Goal: Transaction & Acquisition: Purchase product/service

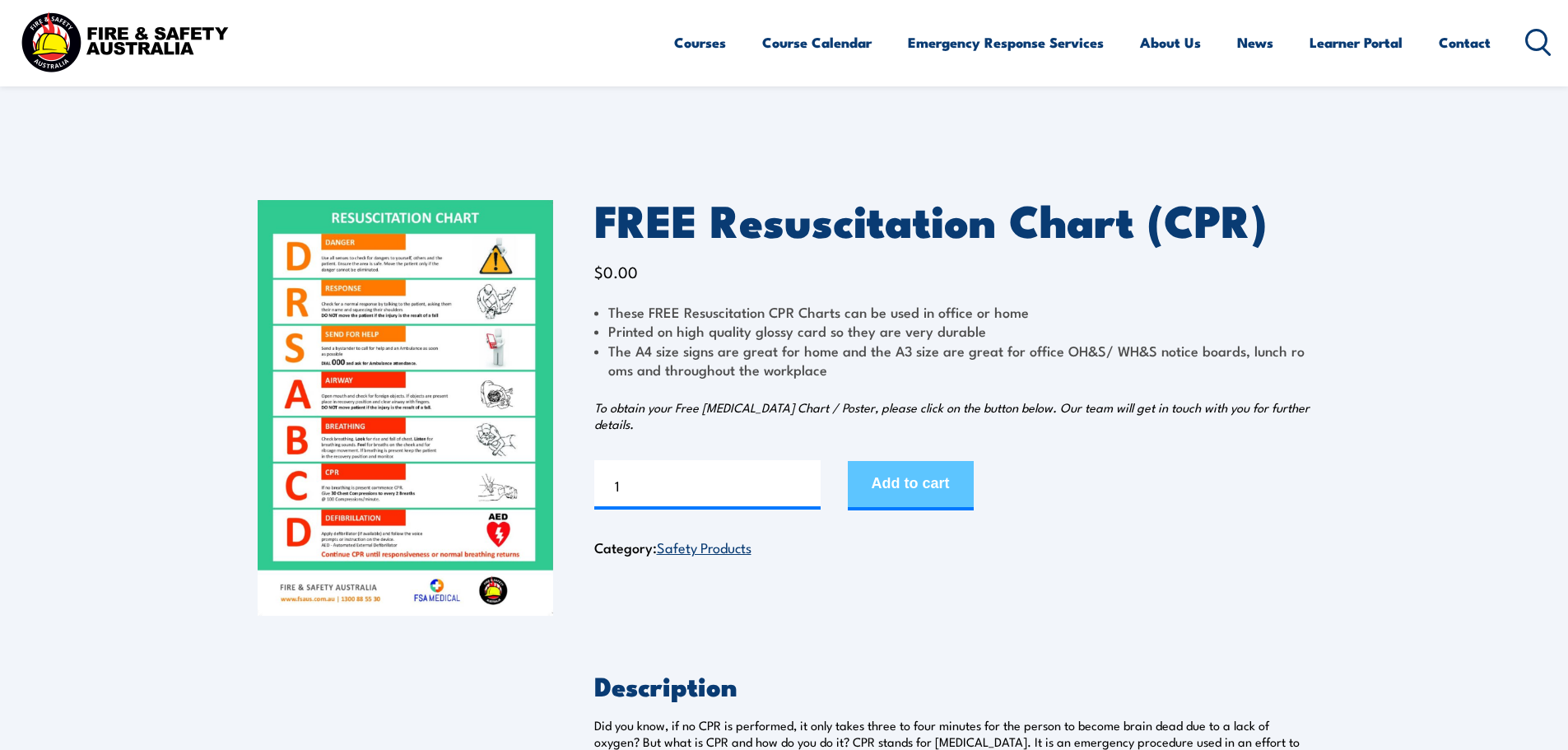
click at [929, 485] on button "Add to cart" at bounding box center [910, 486] width 125 height 50
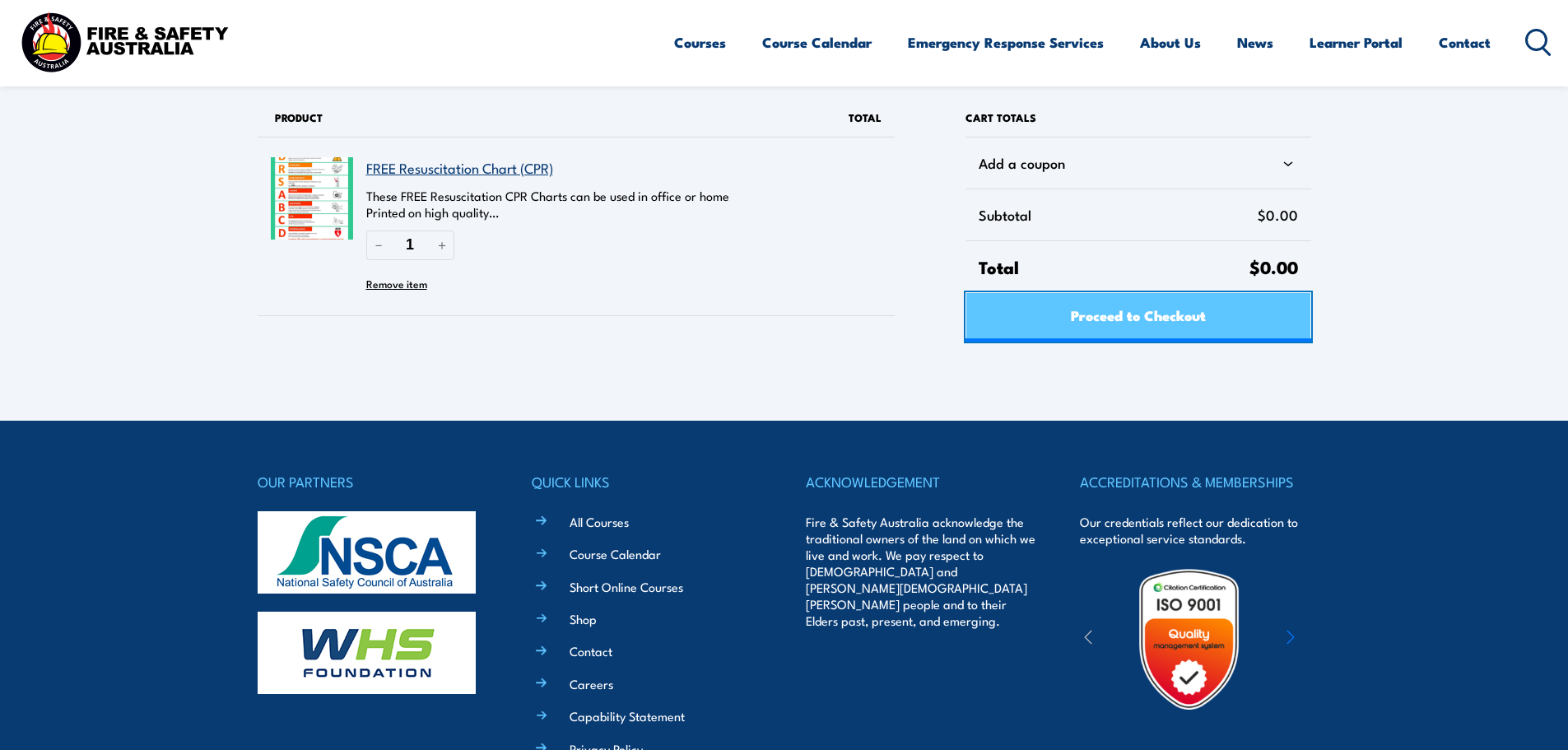
click at [1152, 318] on span "Proceed to Checkout" at bounding box center [1138, 315] width 135 height 44
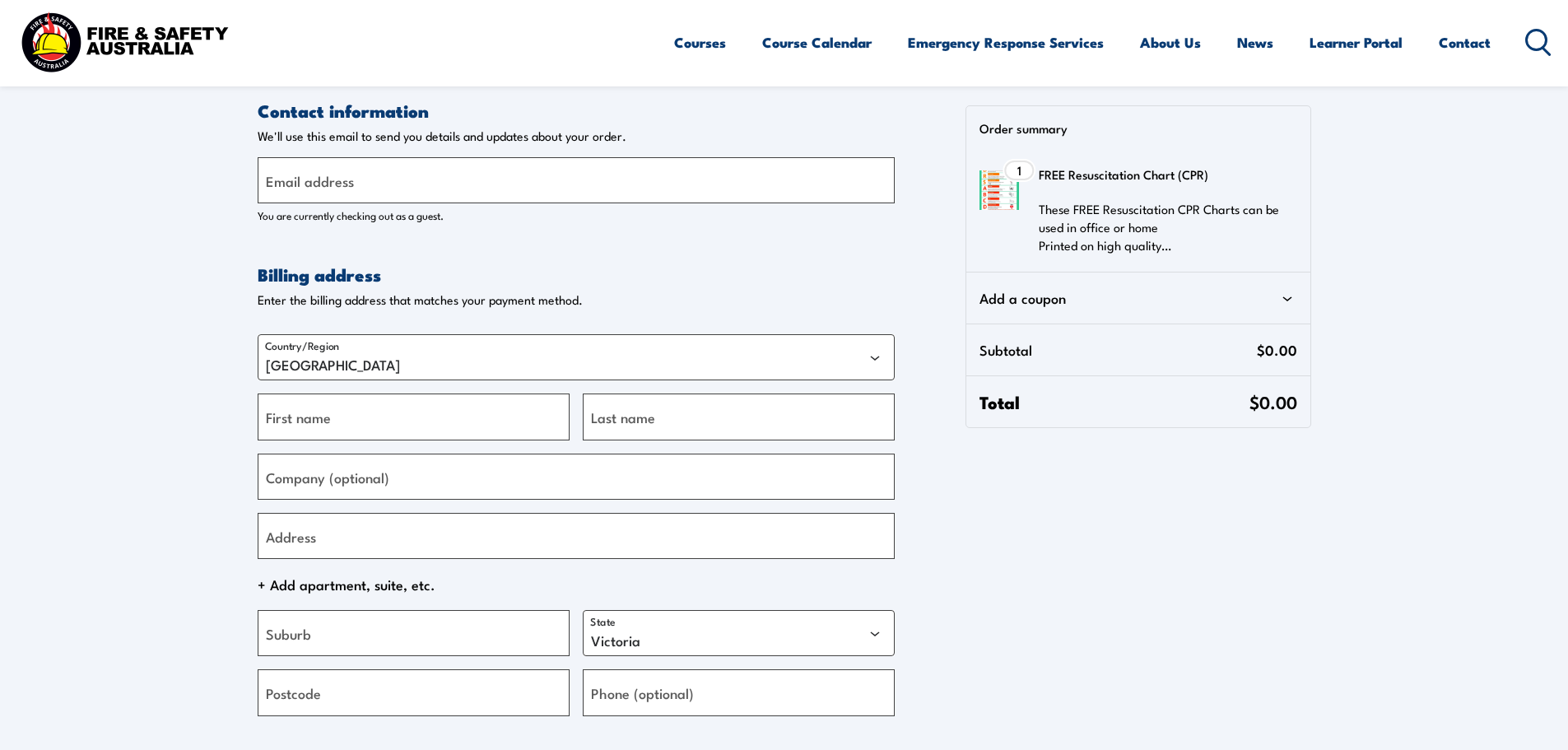
select select "VIC"
click at [334, 183] on label "Email address" at bounding box center [310, 180] width 88 height 22
click at [334, 183] on input "Email address" at bounding box center [576, 180] width 637 height 46
type input "secretary@stgeorgealpine.com.au"
type input "Graham"
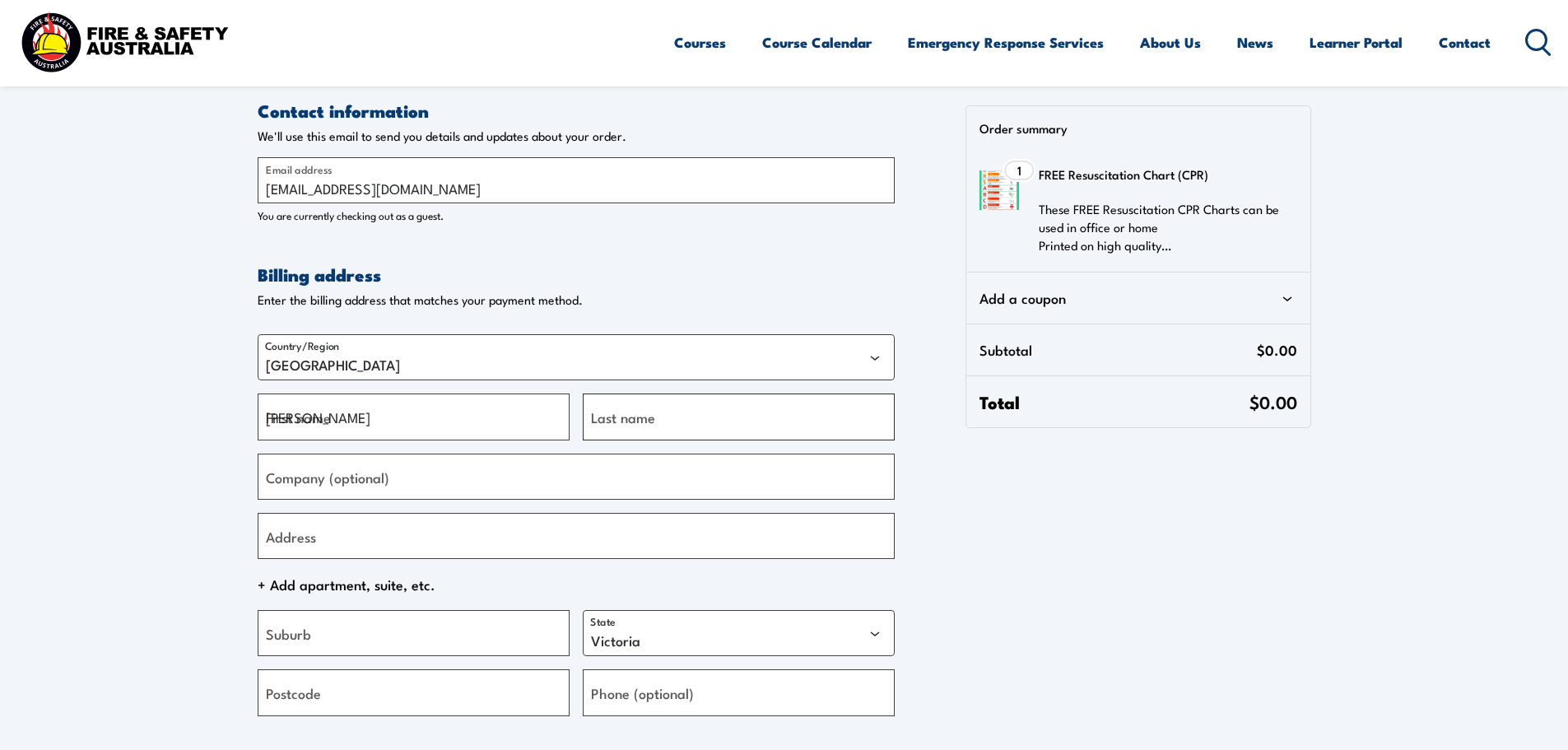
type input "Grigg"
type input "St [PERSON_NAME] Alpine Club Ltd"
type input "2 [PERSON_NAME] Close"
type input "Bangor"
select select "NSW"
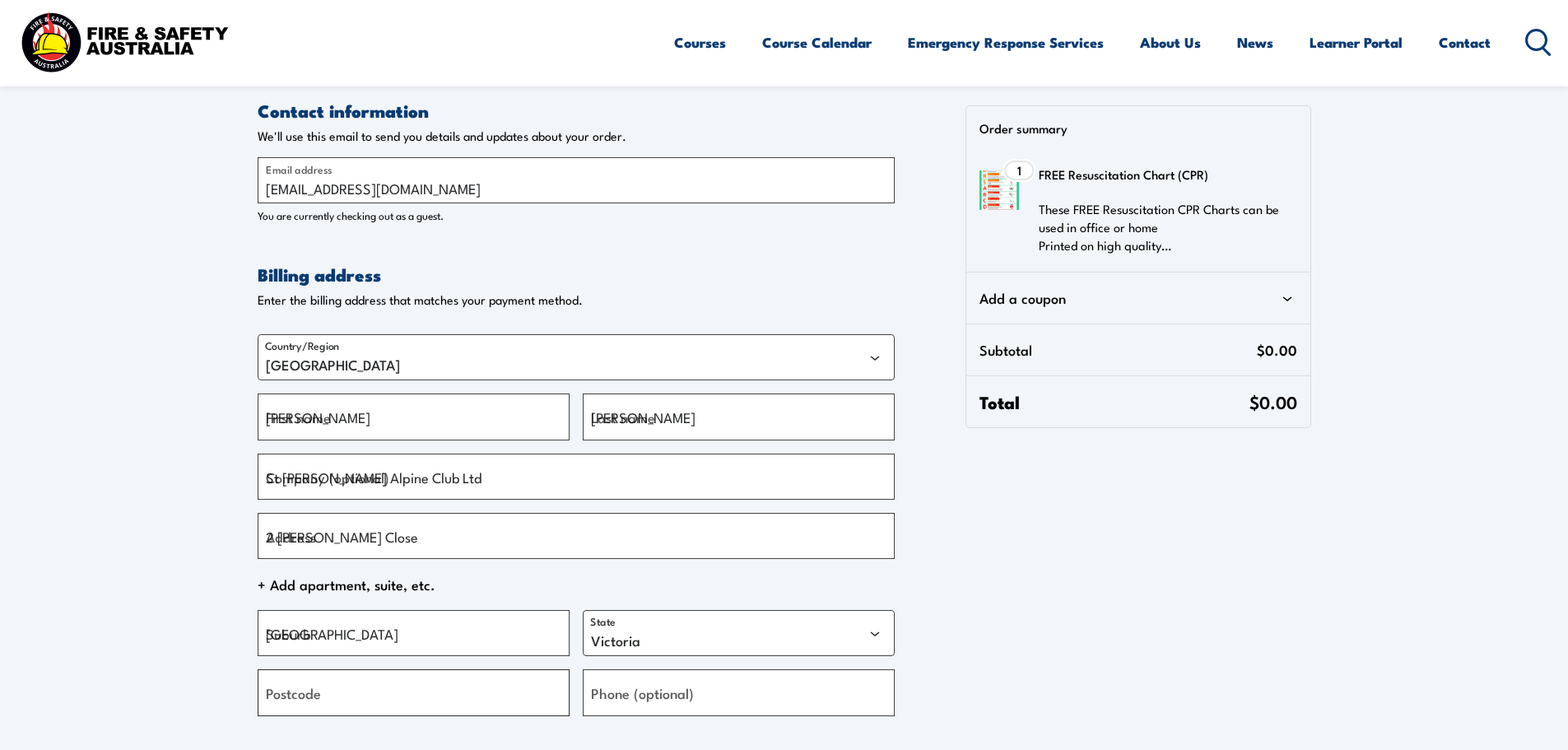
type input "2234"
type input "+61407258348"
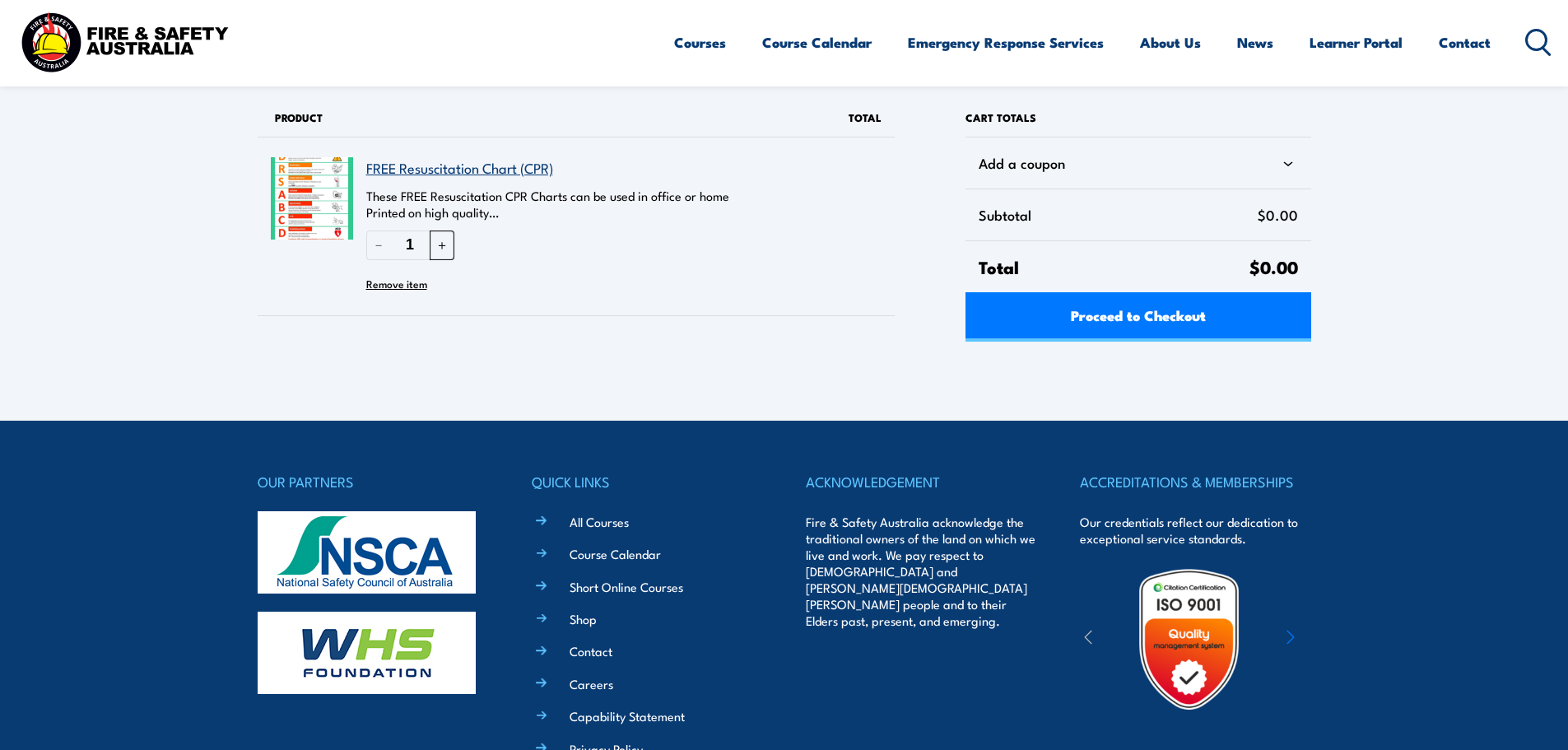
click at [444, 245] on button "＋" at bounding box center [442, 244] width 25 height 29
type input "2"
click at [1149, 320] on div "Proceed to Checkout" at bounding box center [1138, 317] width 344 height 50
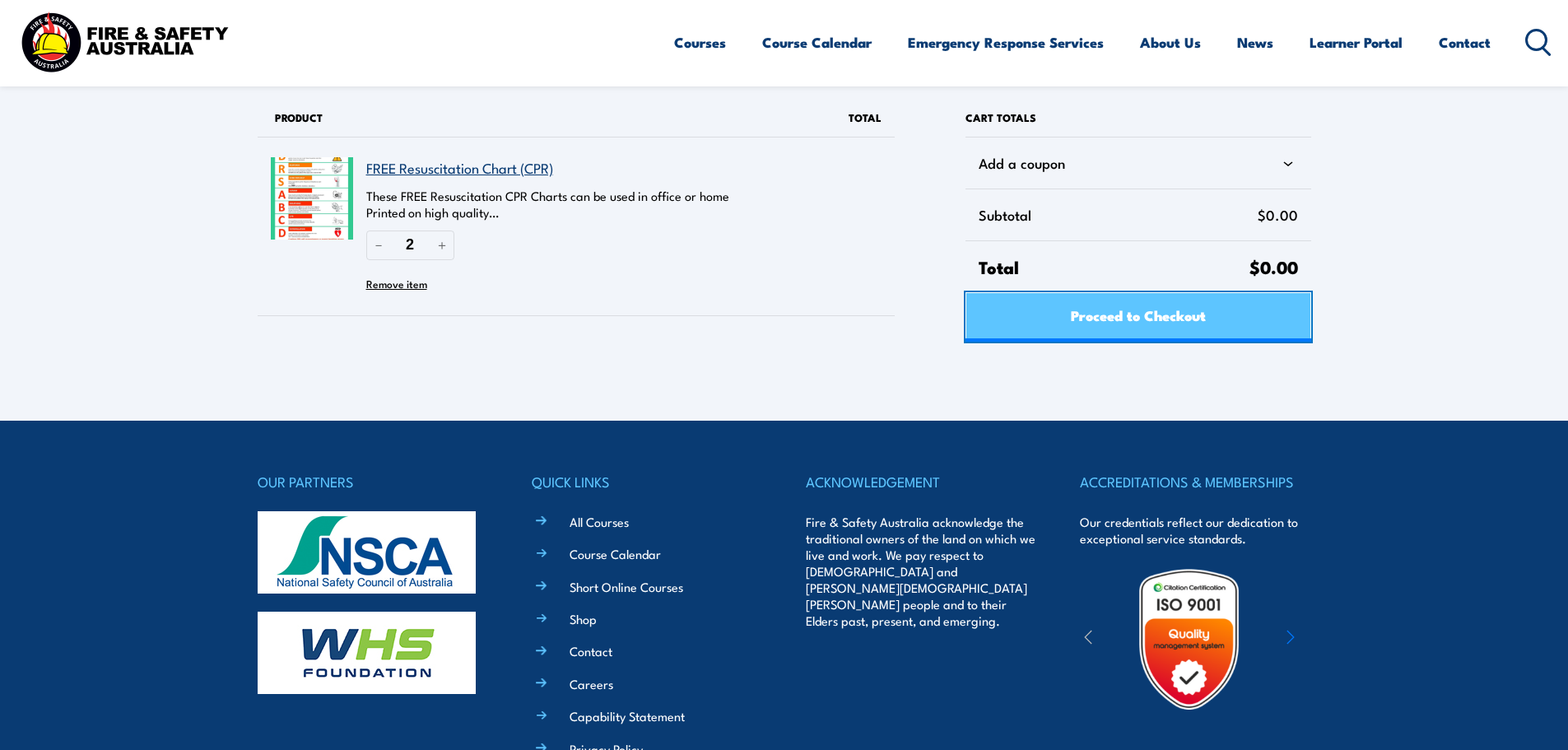
click at [1151, 318] on span "Proceed to Checkout" at bounding box center [1138, 315] width 135 height 44
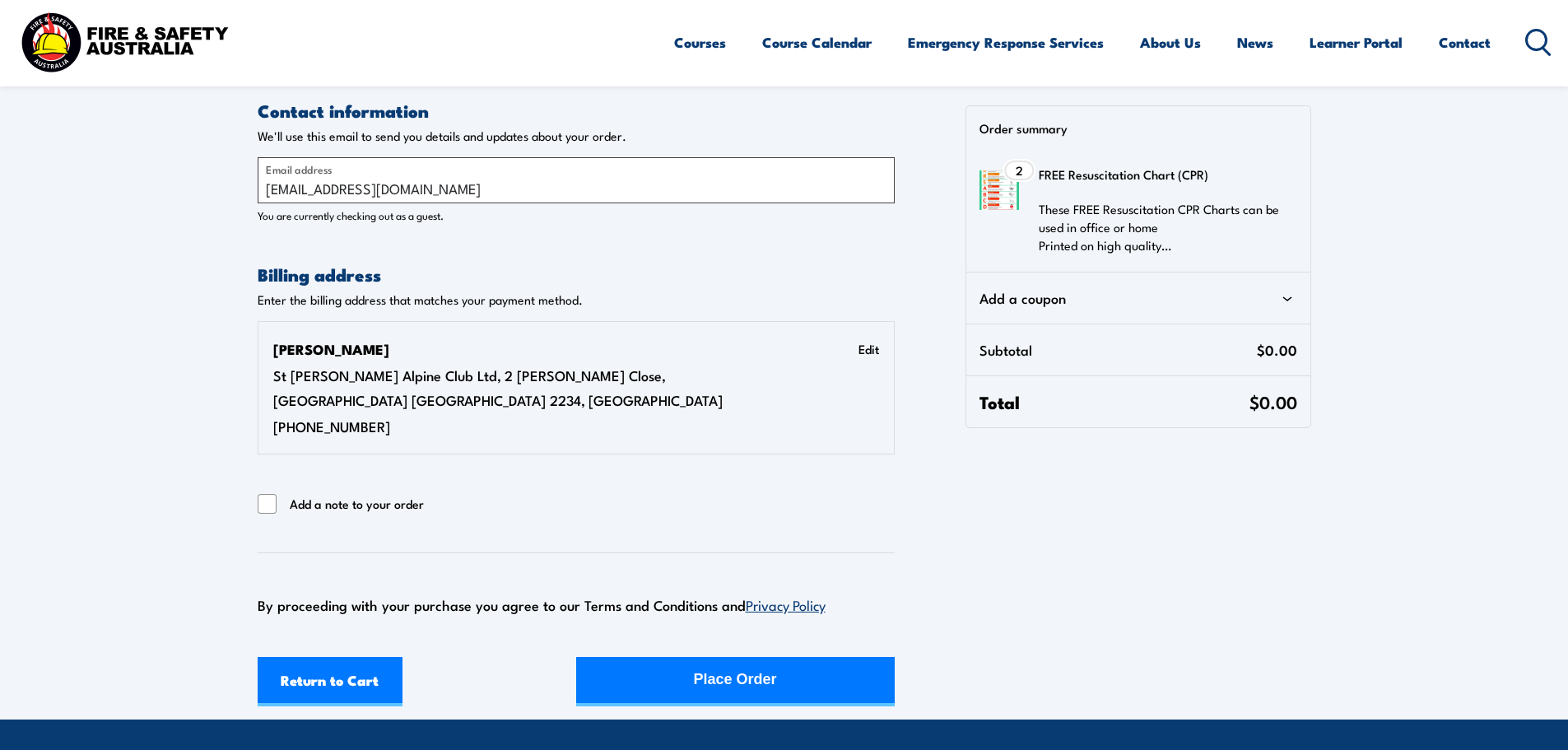
select select "NSW"
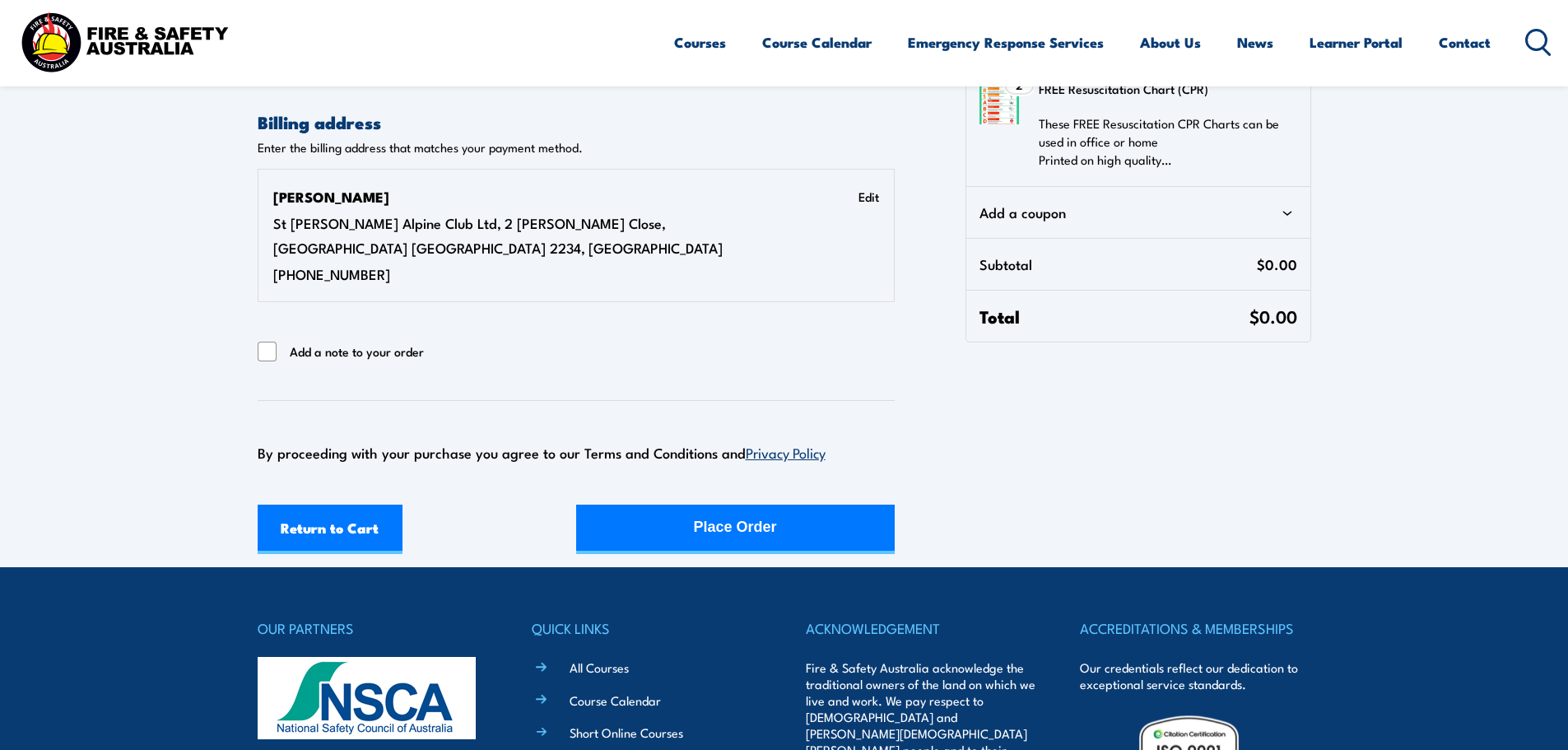
scroll to position [164, 0]
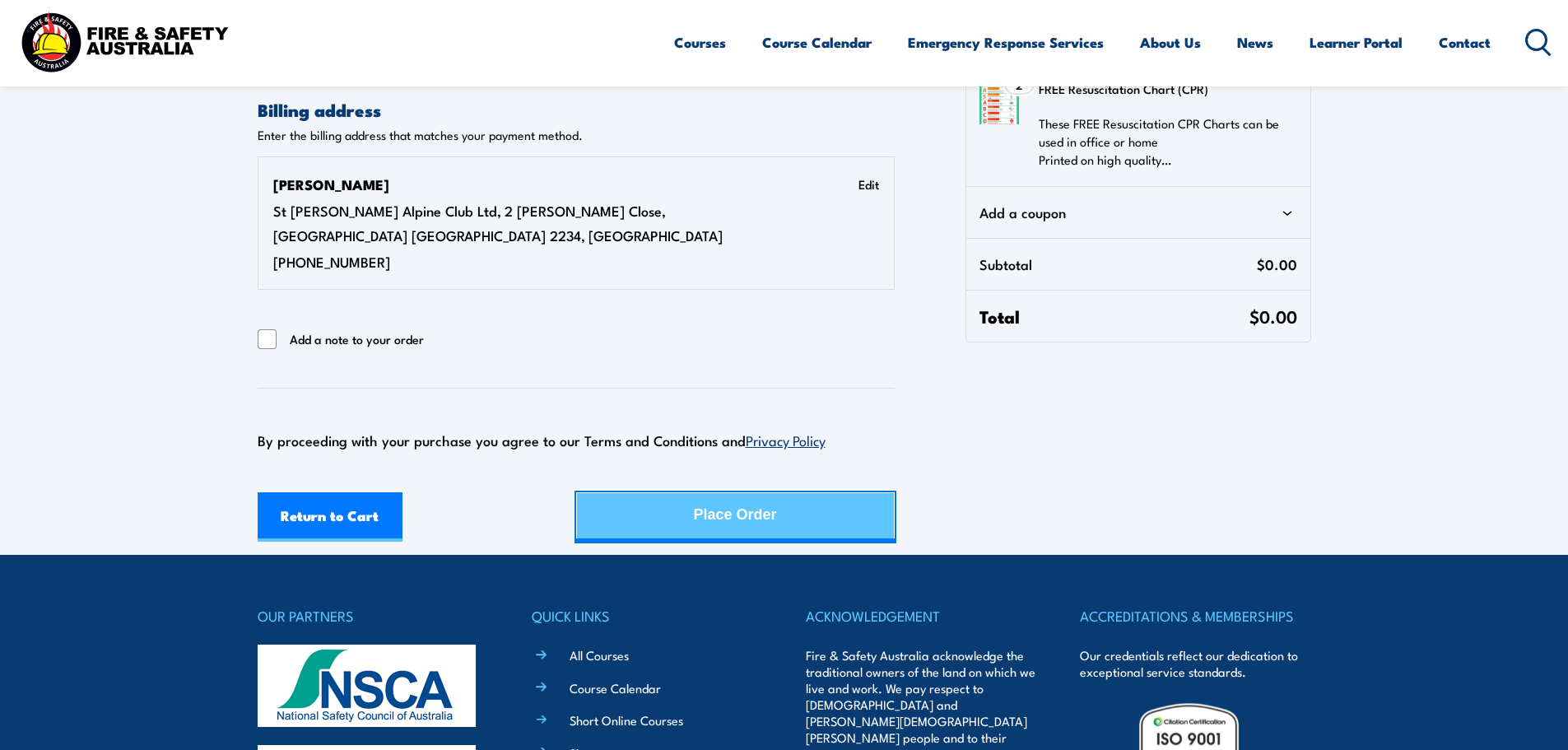
click at [735, 493] on div "Place Order" at bounding box center [735, 515] width 83 height 44
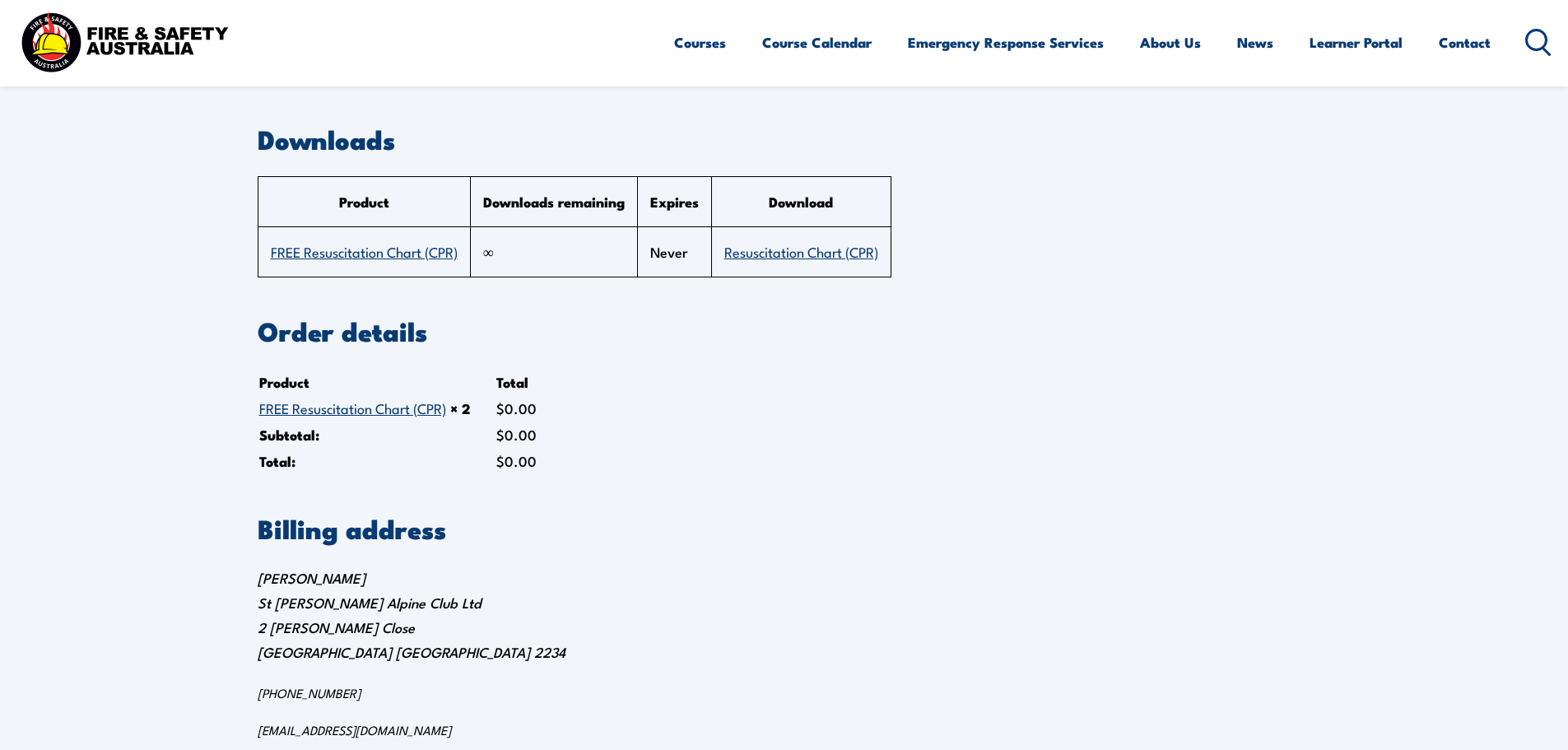
scroll to position [83, 0]
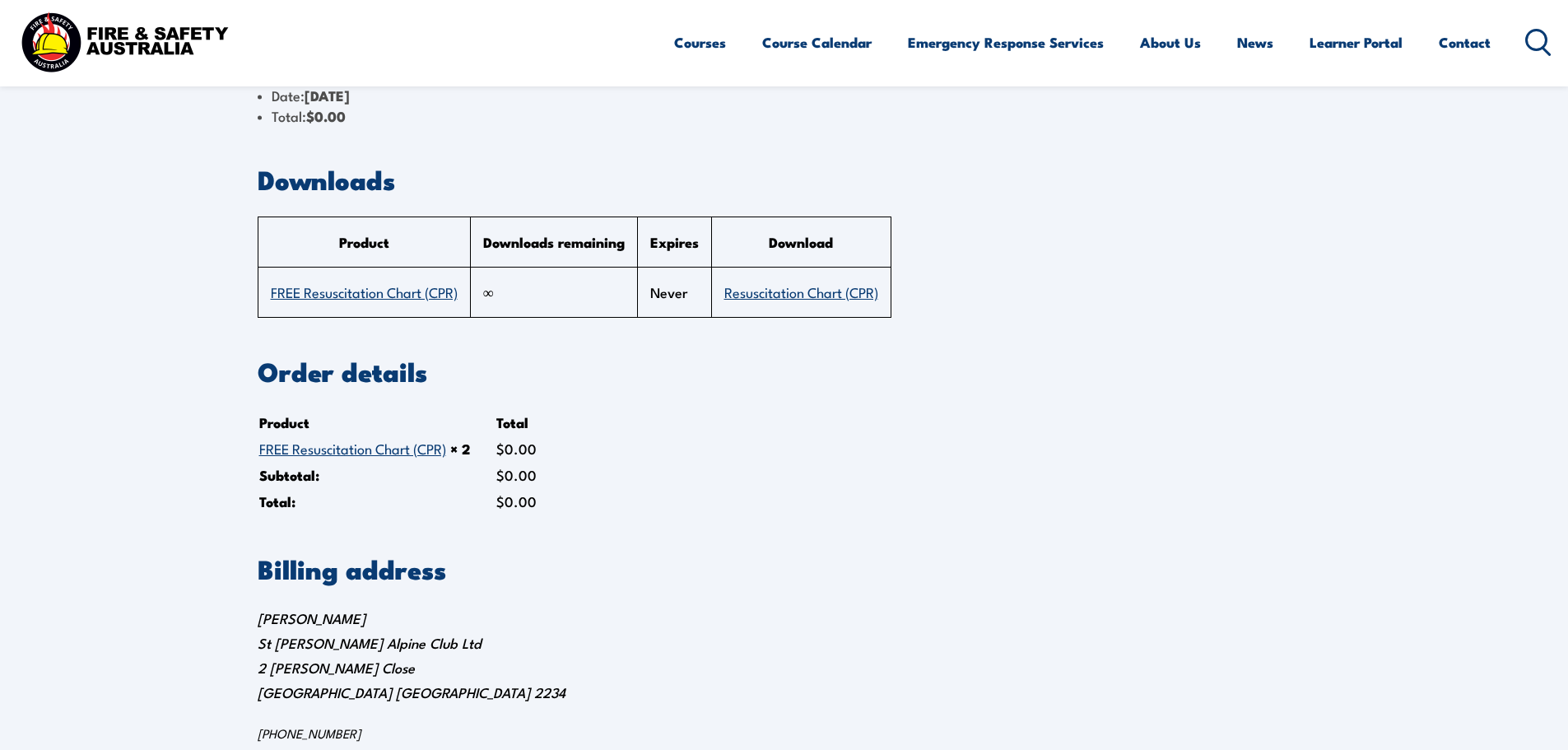
click at [354, 291] on link "FREE Resuscitation Chart (CPR)" at bounding box center [364, 292] width 187 height 20
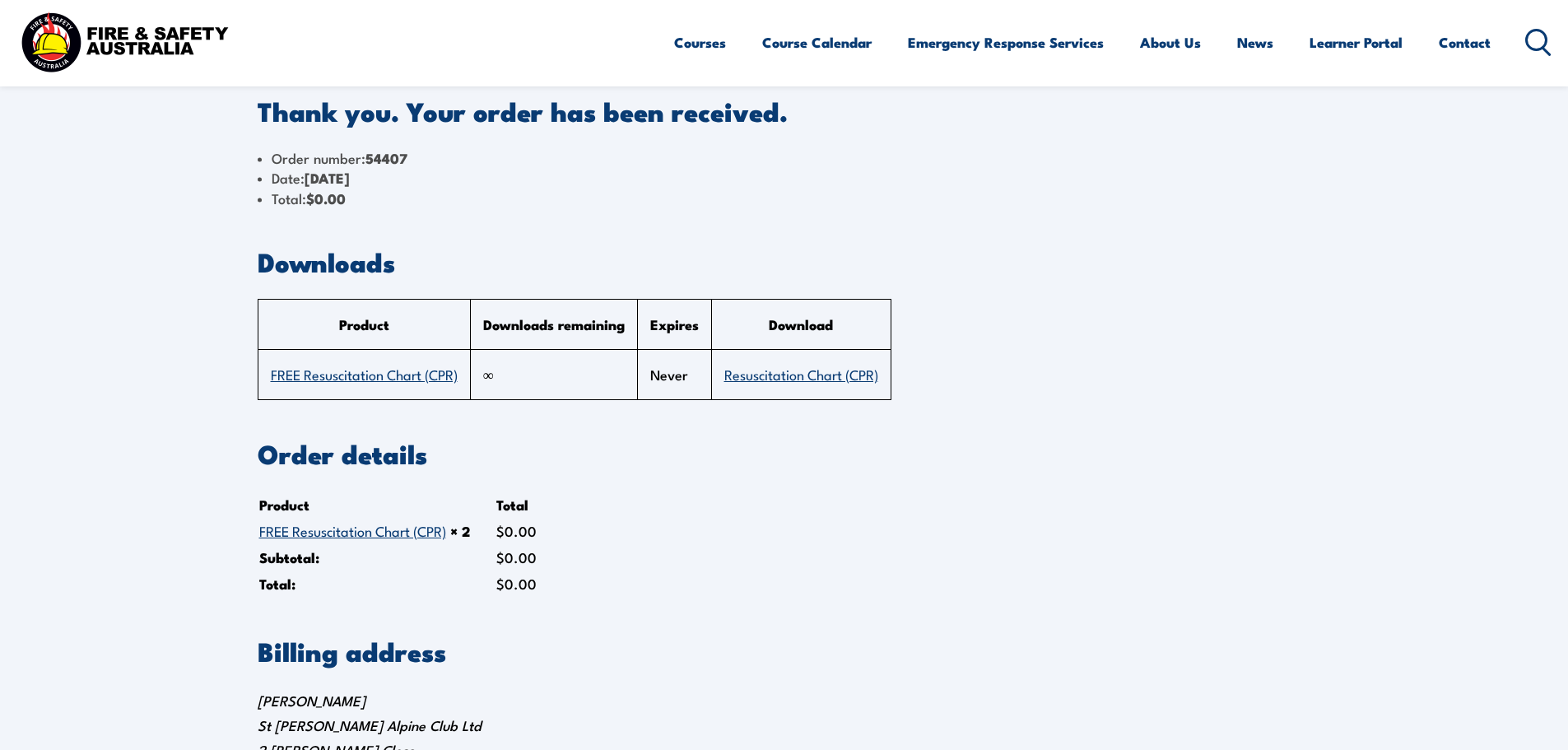
click at [392, 375] on link "FREE Resuscitation Chart (CPR)" at bounding box center [364, 374] width 187 height 20
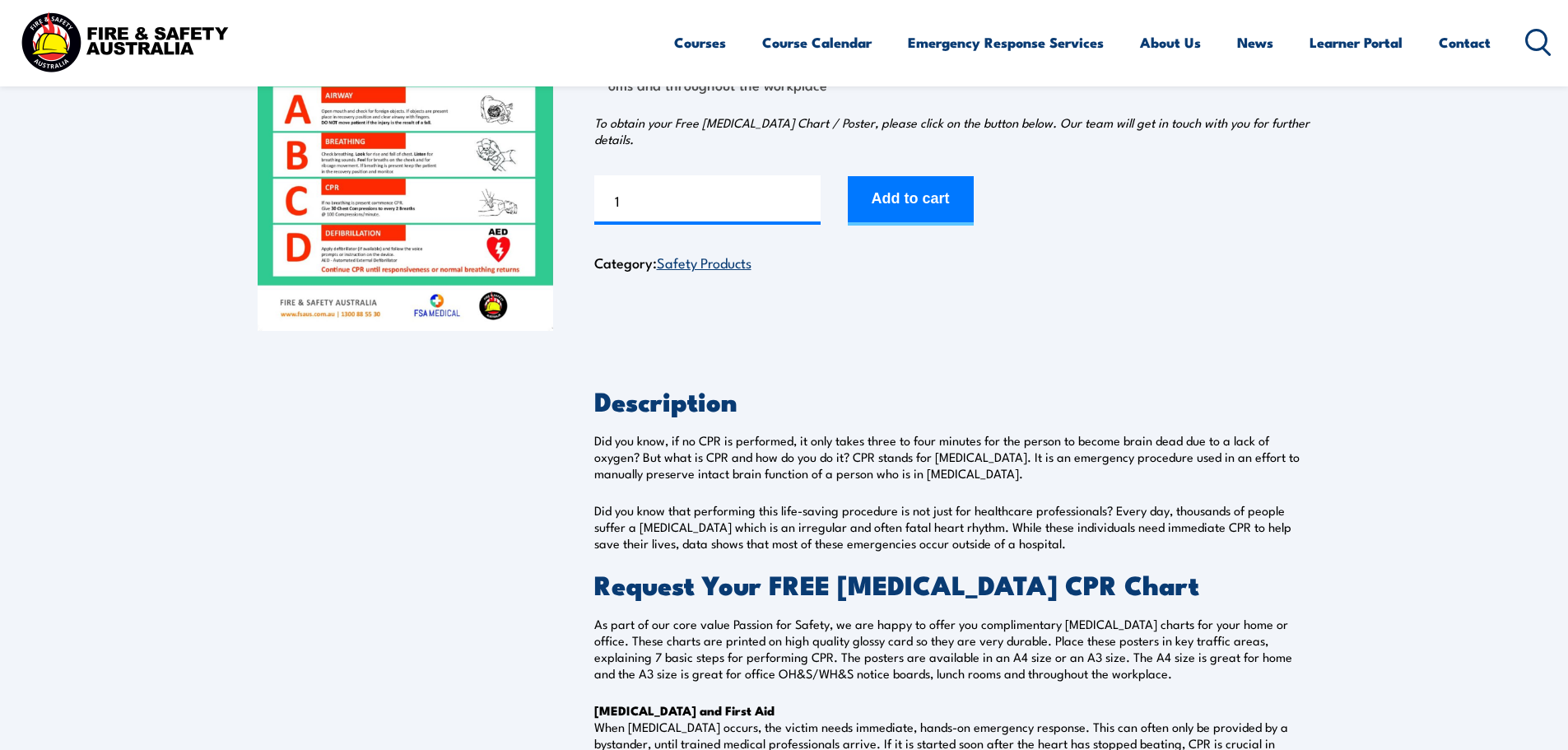
scroll to position [247, 0]
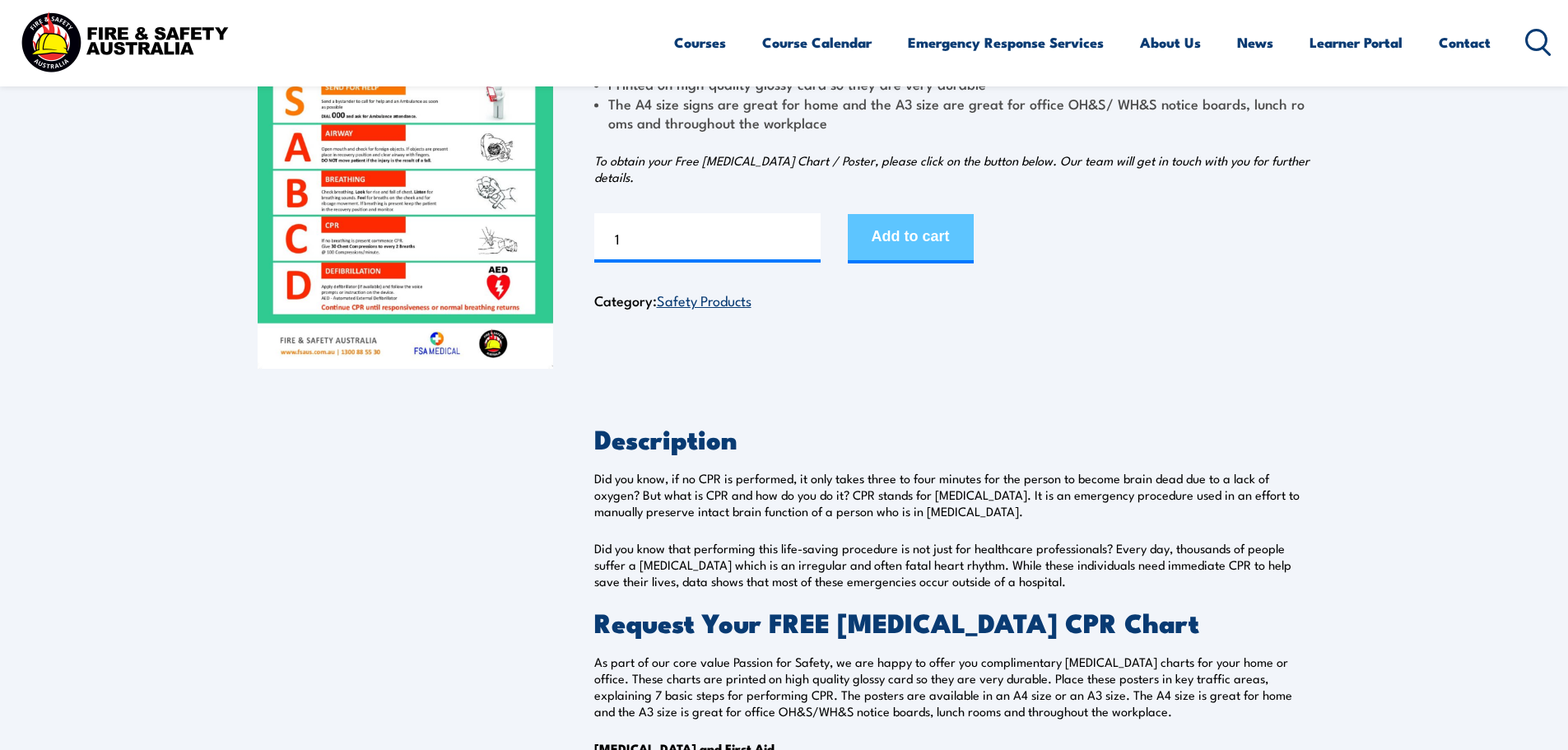
click at [928, 237] on button "Add to cart" at bounding box center [910, 239] width 125 height 50
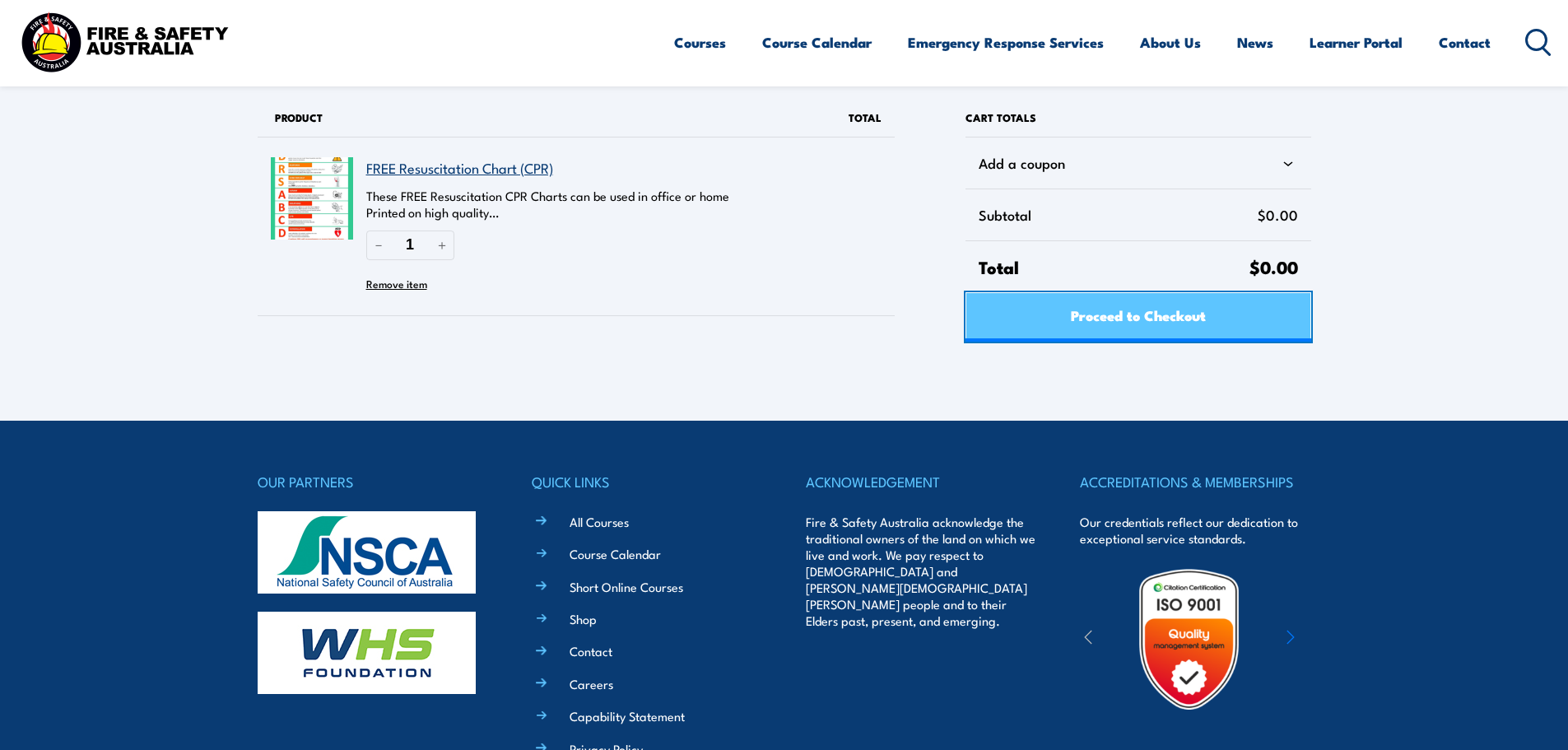
click at [1166, 316] on span "Proceed to Checkout" at bounding box center [1138, 315] width 135 height 44
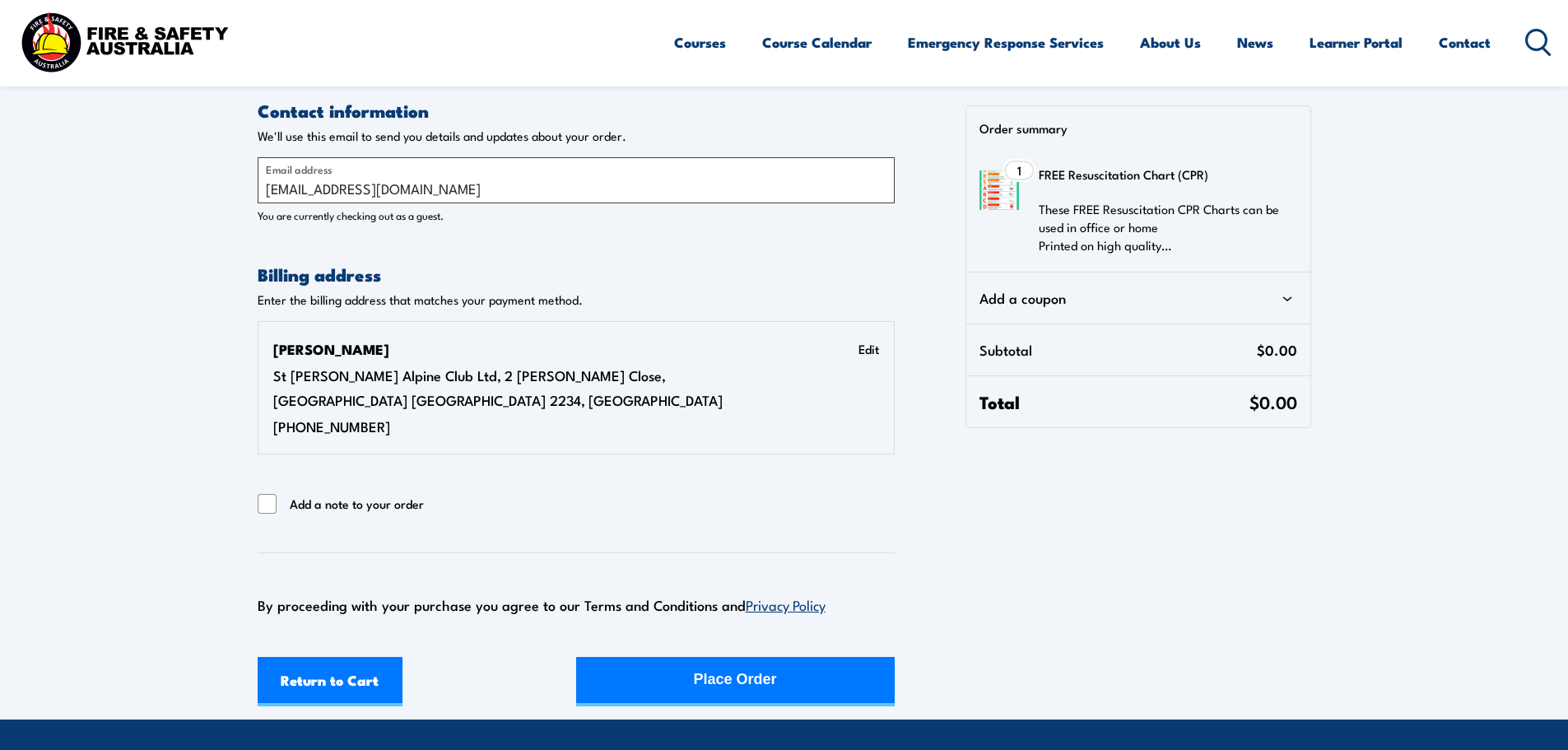
select select "[GEOGRAPHIC_DATA]"
click at [337, 662] on link "Return to Cart" at bounding box center [331, 682] width 145 height 50
select select "[GEOGRAPHIC_DATA]"
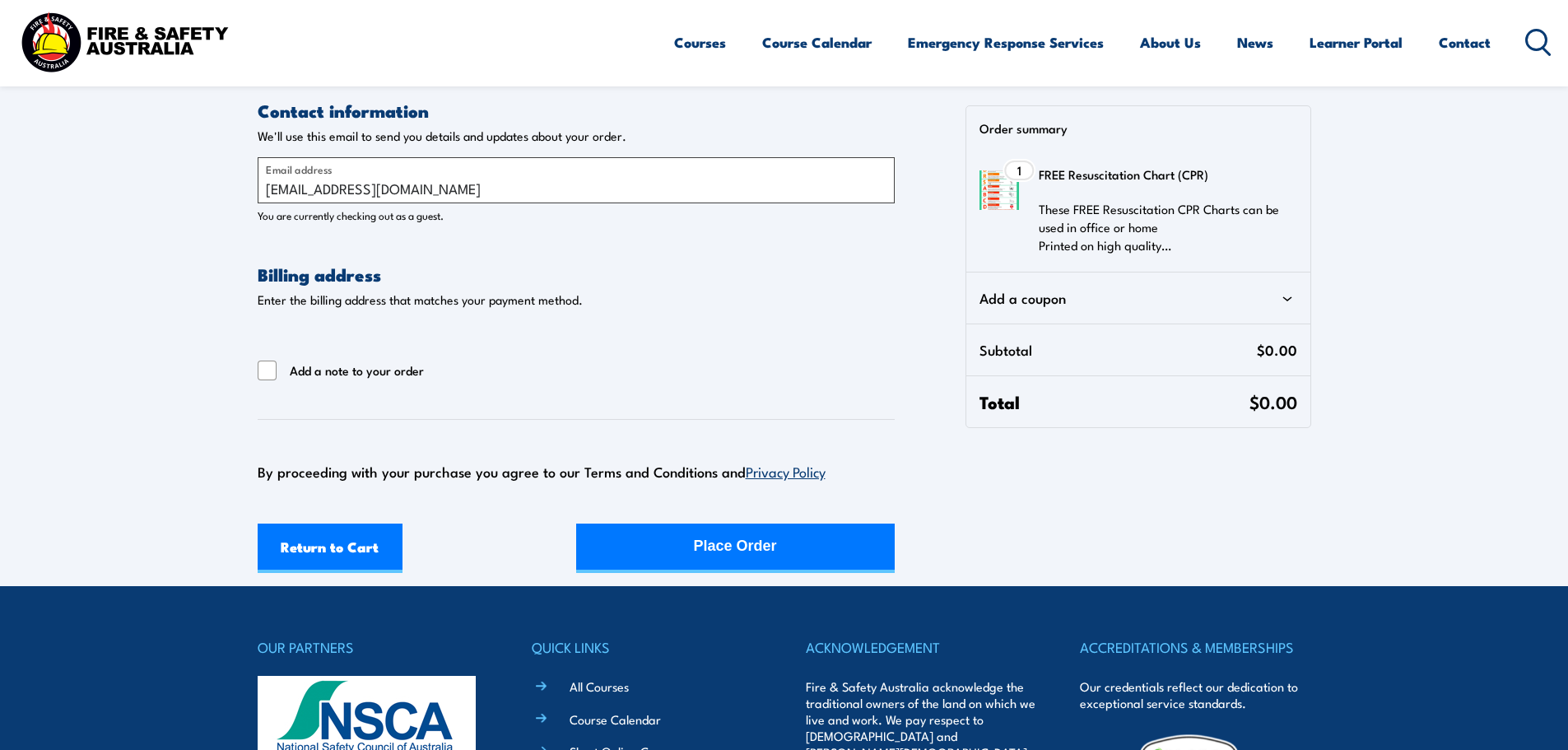
select select "[GEOGRAPHIC_DATA]"
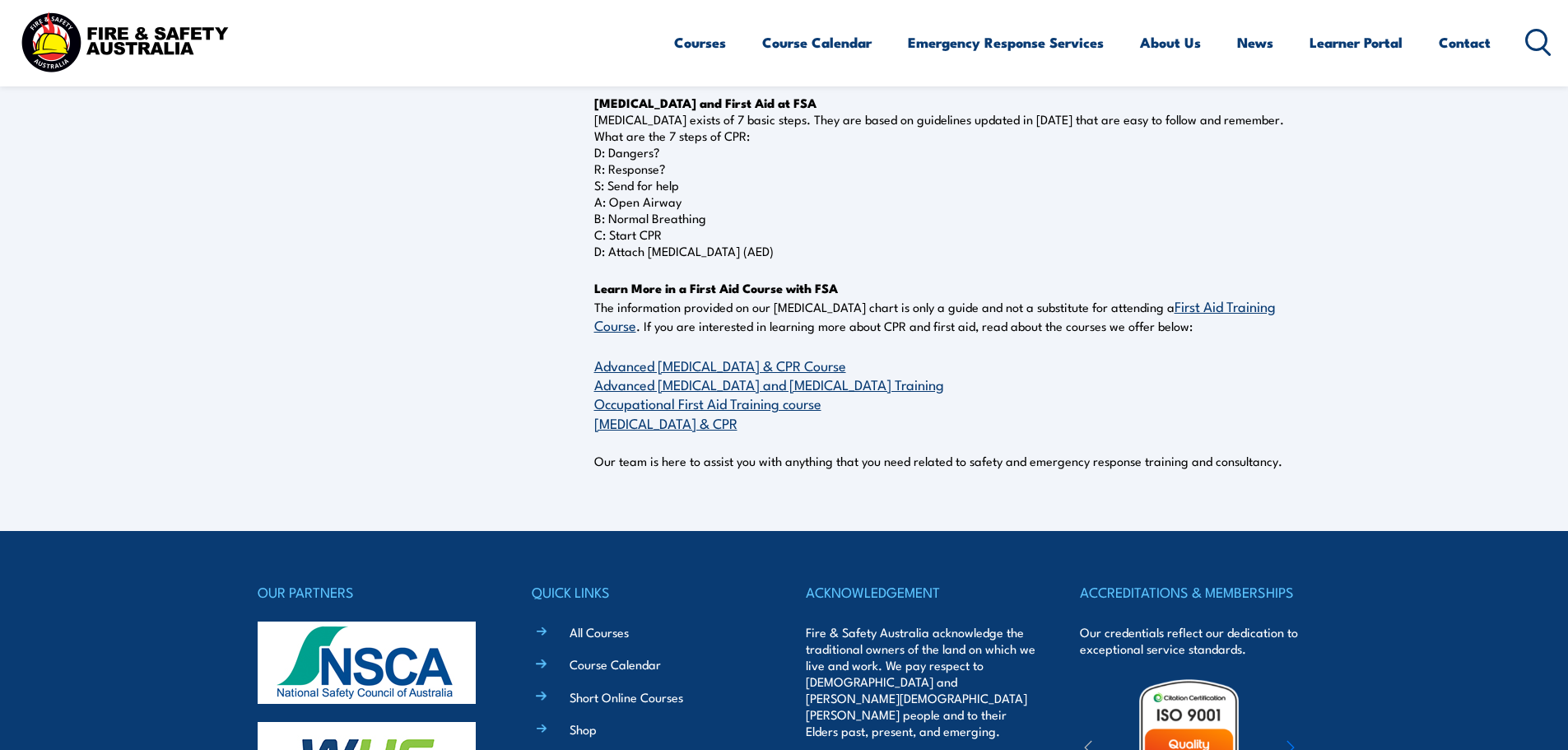
scroll to position [1152, 0]
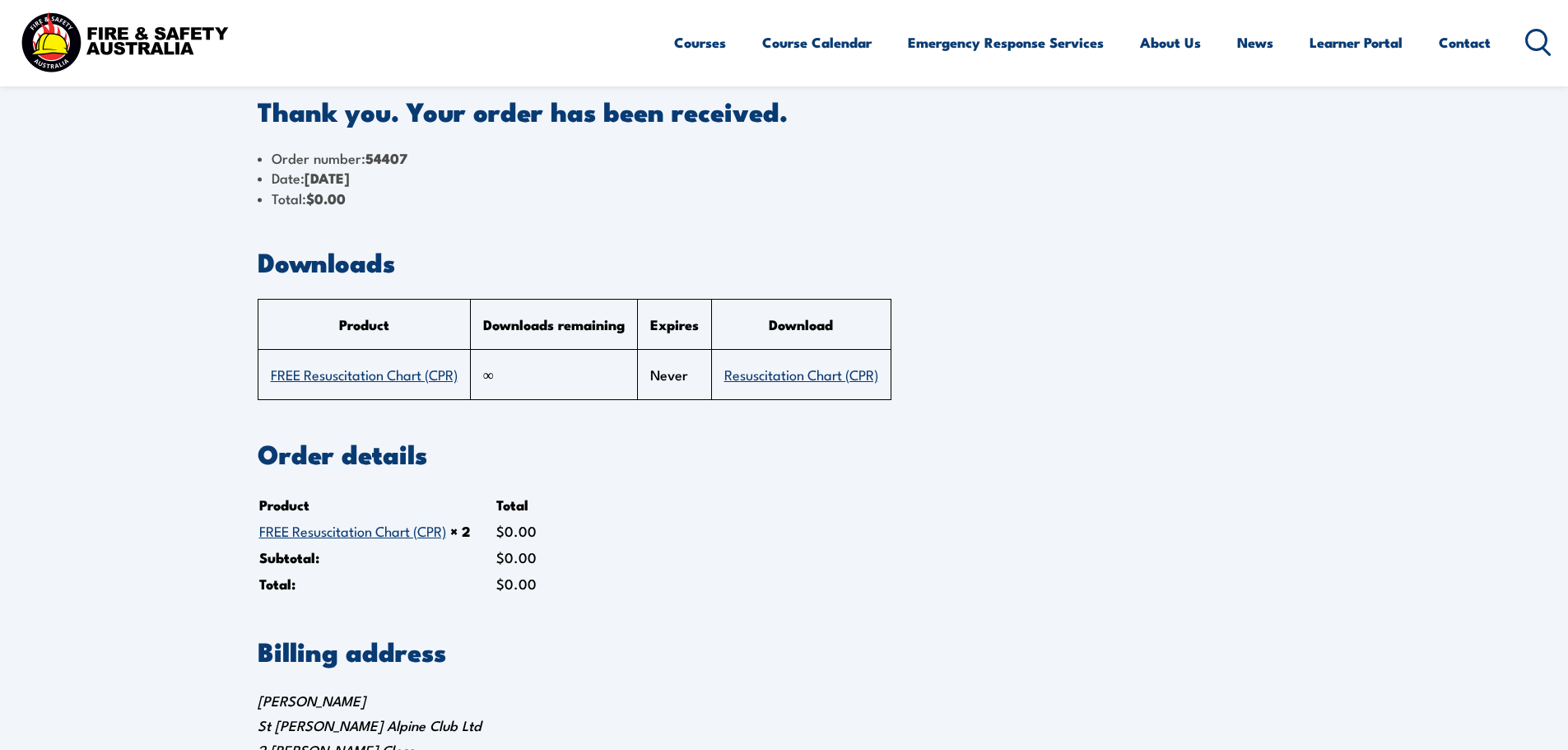
click at [371, 531] on link "FREE Resuscitation Chart (CPR)" at bounding box center [352, 530] width 187 height 20
click at [809, 373] on link "Resuscitation Chart (CPR)" at bounding box center [800, 374] width 154 height 20
click at [819, 377] on link "Resuscitation Chart (CPR)" at bounding box center [800, 374] width 154 height 20
